Goal: Check status

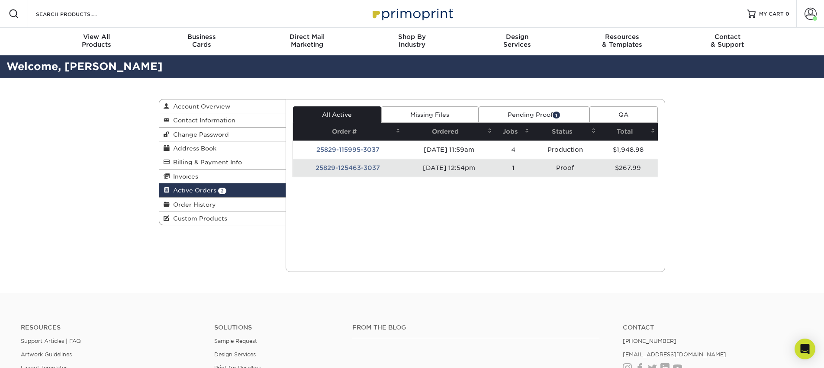
click at [353, 169] on td "25829-125463-3037" at bounding box center [348, 168] width 110 height 18
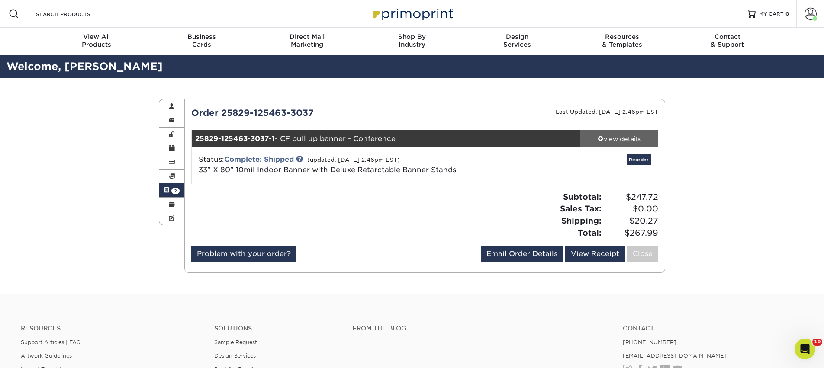
click at [633, 141] on div "view details" at bounding box center [619, 139] width 78 height 9
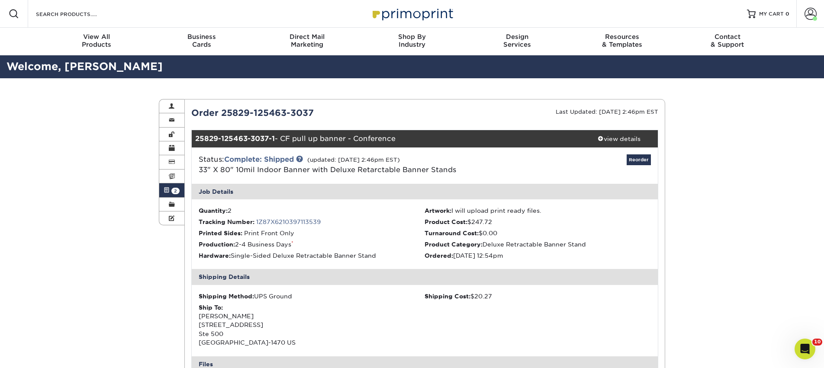
click at [168, 191] on span at bounding box center [167, 190] width 6 height 7
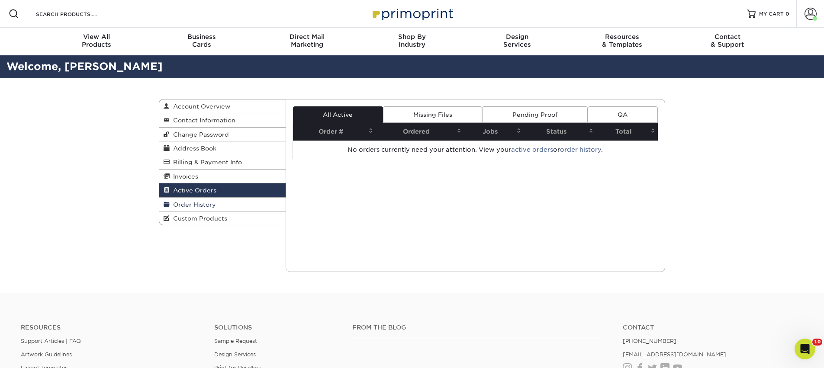
click at [182, 204] on span "Order History" at bounding box center [193, 204] width 46 height 7
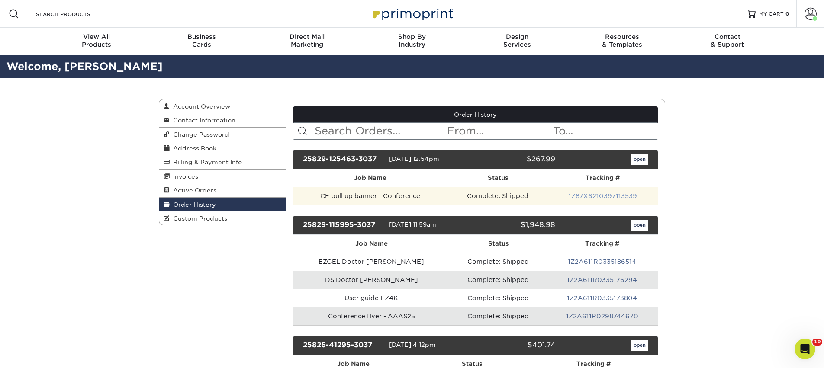
click at [580, 195] on link "1Z87X6210397113539" at bounding box center [603, 196] width 68 height 7
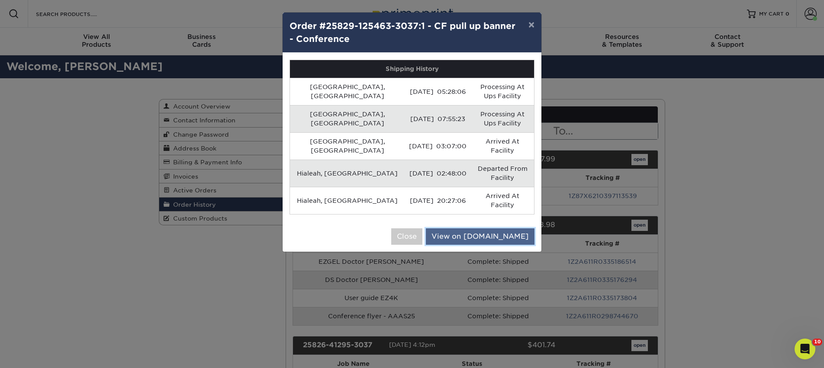
click at [504, 228] on link "View on [DOMAIN_NAME]" at bounding box center [480, 236] width 109 height 16
click at [530, 27] on button "×" at bounding box center [531, 25] width 20 height 24
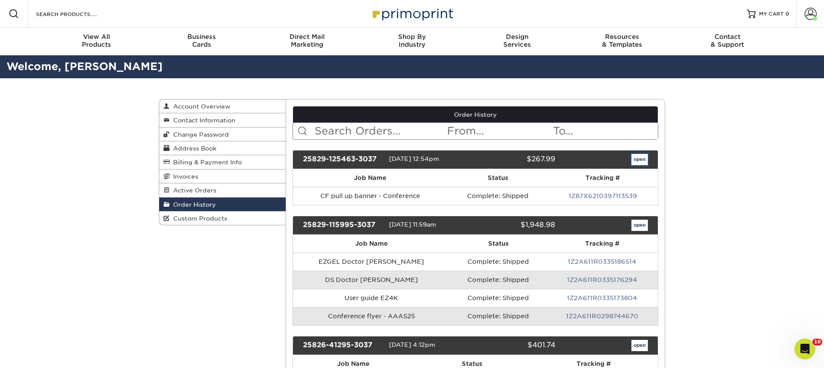
click at [640, 156] on link "open" at bounding box center [639, 159] width 16 height 11
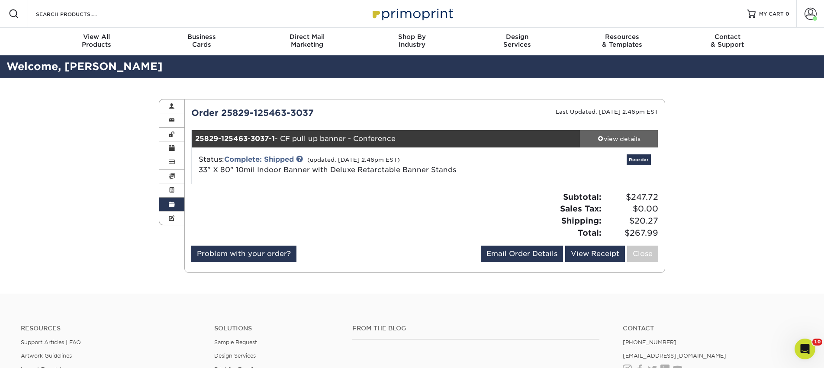
click at [646, 138] on div "view details" at bounding box center [619, 139] width 78 height 9
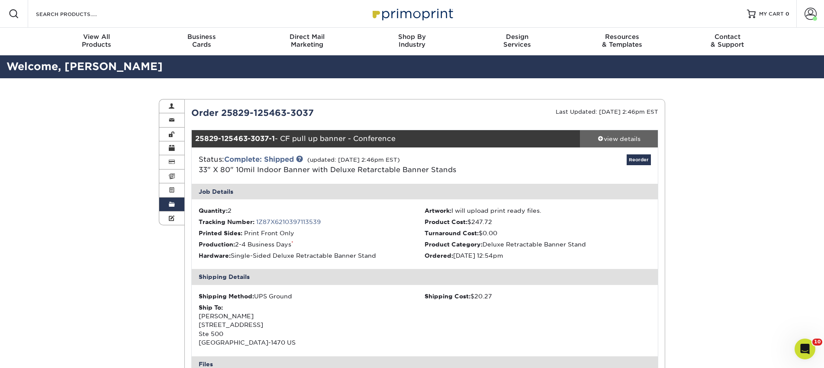
click at [646, 137] on div "view details" at bounding box center [619, 139] width 78 height 9
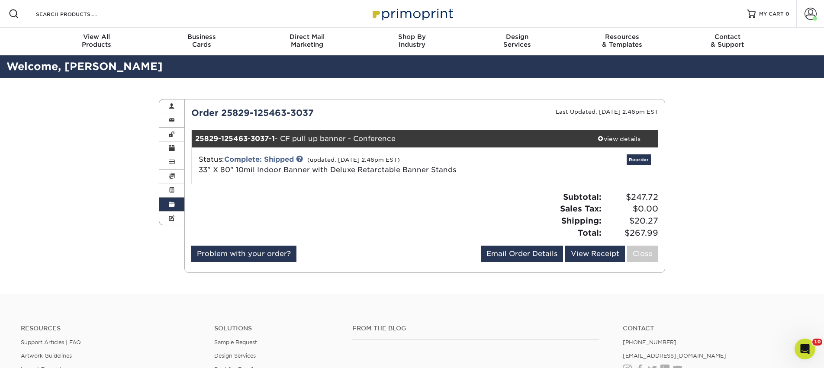
click at [176, 207] on link "Order History" at bounding box center [171, 205] width 25 height 14
